Goal: Information Seeking & Learning: Learn about a topic

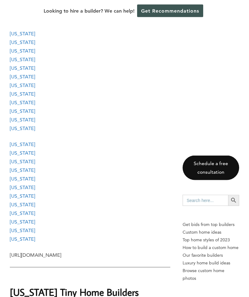
scroll to position [822, 0]
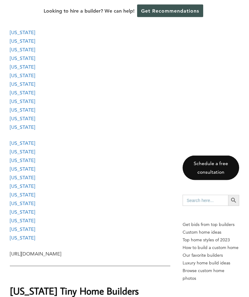
click at [24, 166] on link "[US_STATE]" at bounding box center [22, 169] width 25 height 6
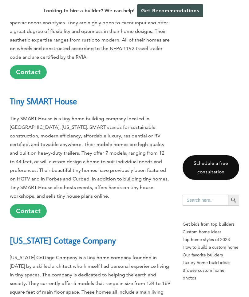
scroll to position [15387, 0]
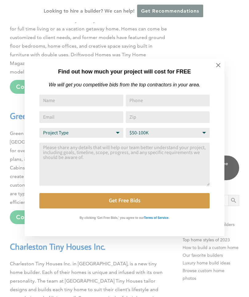
click at [216, 68] on icon at bounding box center [218, 65] width 7 height 7
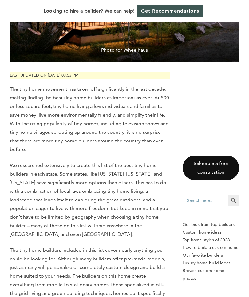
scroll to position [0, 0]
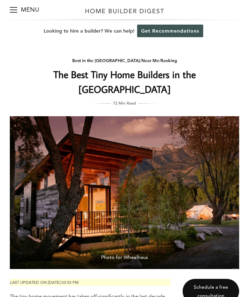
click at [13, 10] on span "Menu" at bounding box center [13, 10] width 7 height 1
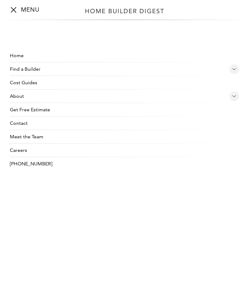
click at [16, 54] on link "Home" at bounding box center [124, 56] width 229 height 14
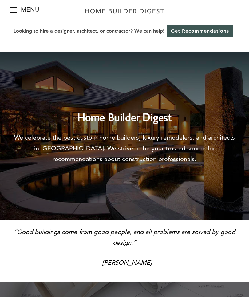
click at [13, 10] on span "Menu" at bounding box center [13, 10] width 7 height 1
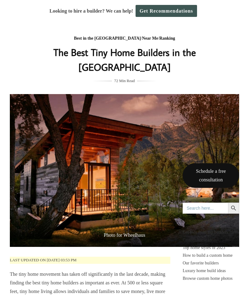
scroll to position [18, 0]
